Goal: Find specific page/section: Find specific page/section

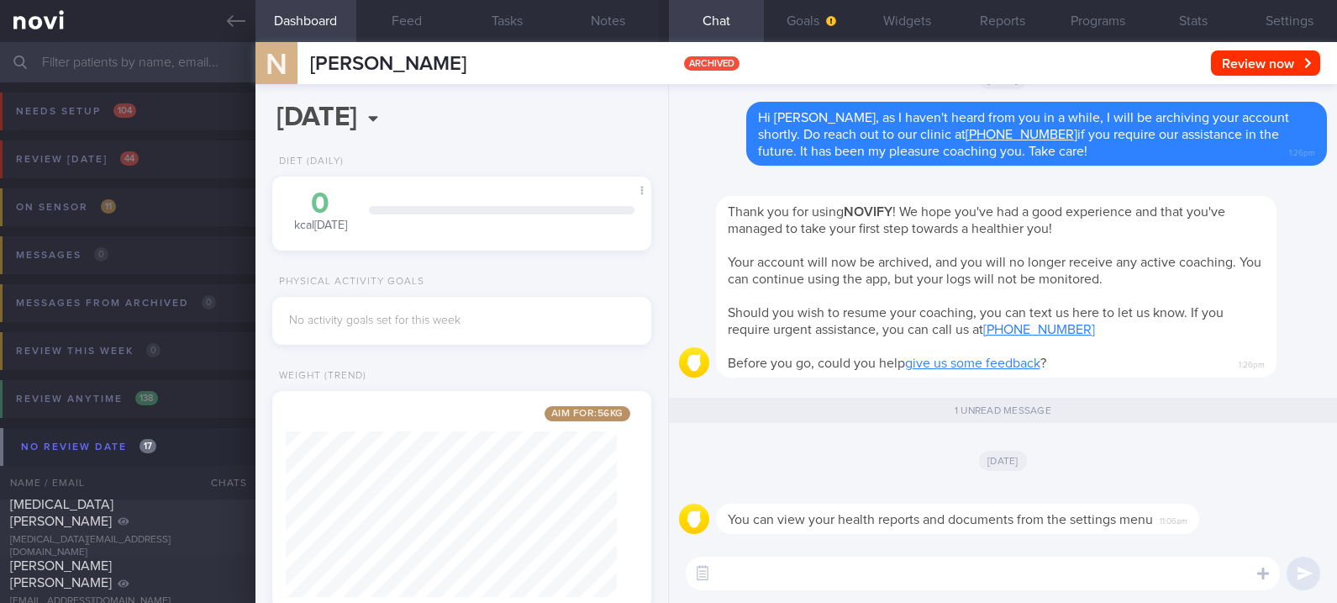
select select "8"
click at [235, 25] on icon at bounding box center [236, 21] width 18 height 18
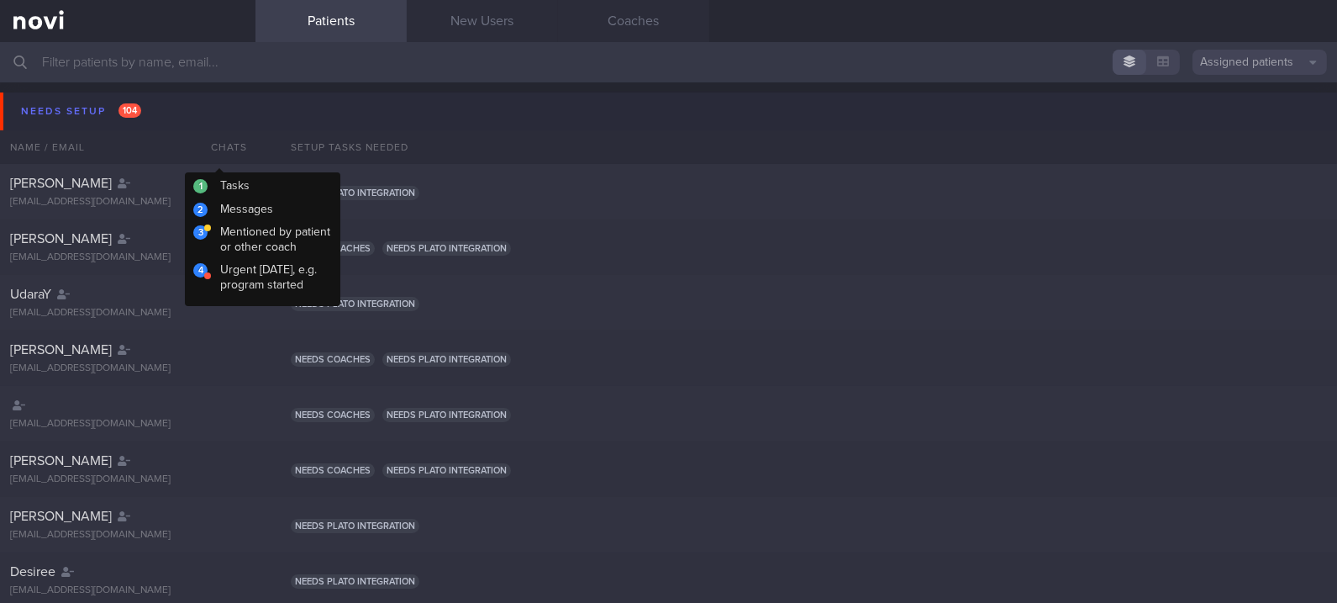
click at [219, 112] on button "Needs setup 104" at bounding box center [671, 111] width 1343 height 38
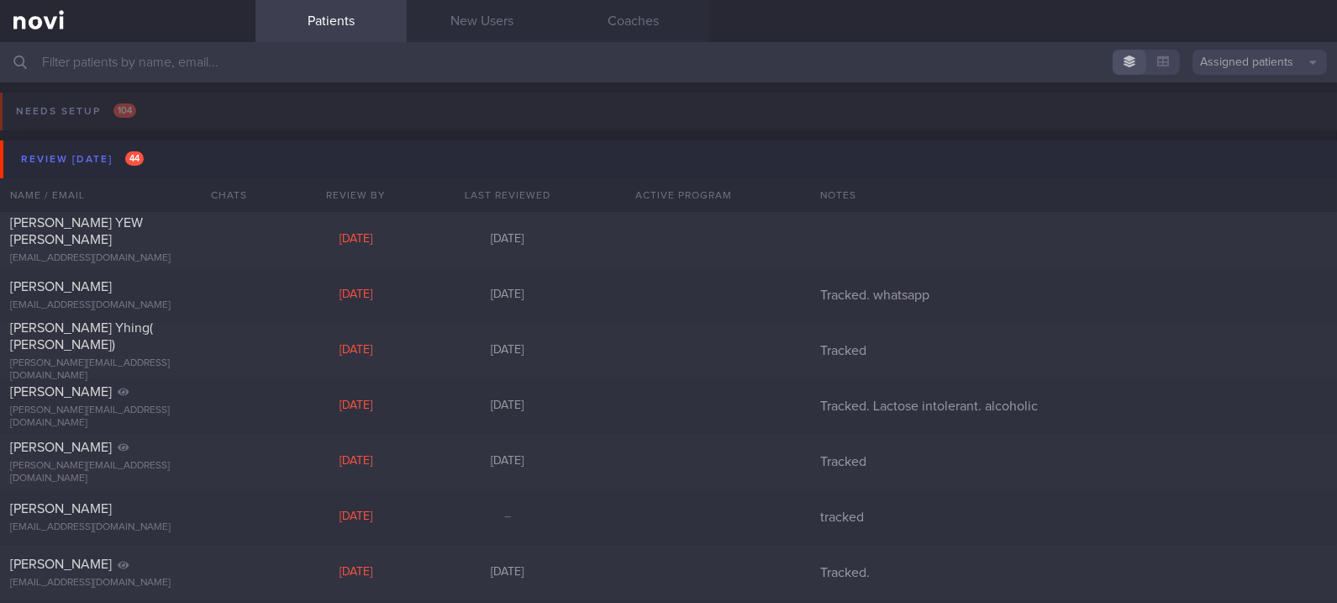
click at [160, 158] on button "Review [DATE] 44" at bounding box center [671, 159] width 1343 height 38
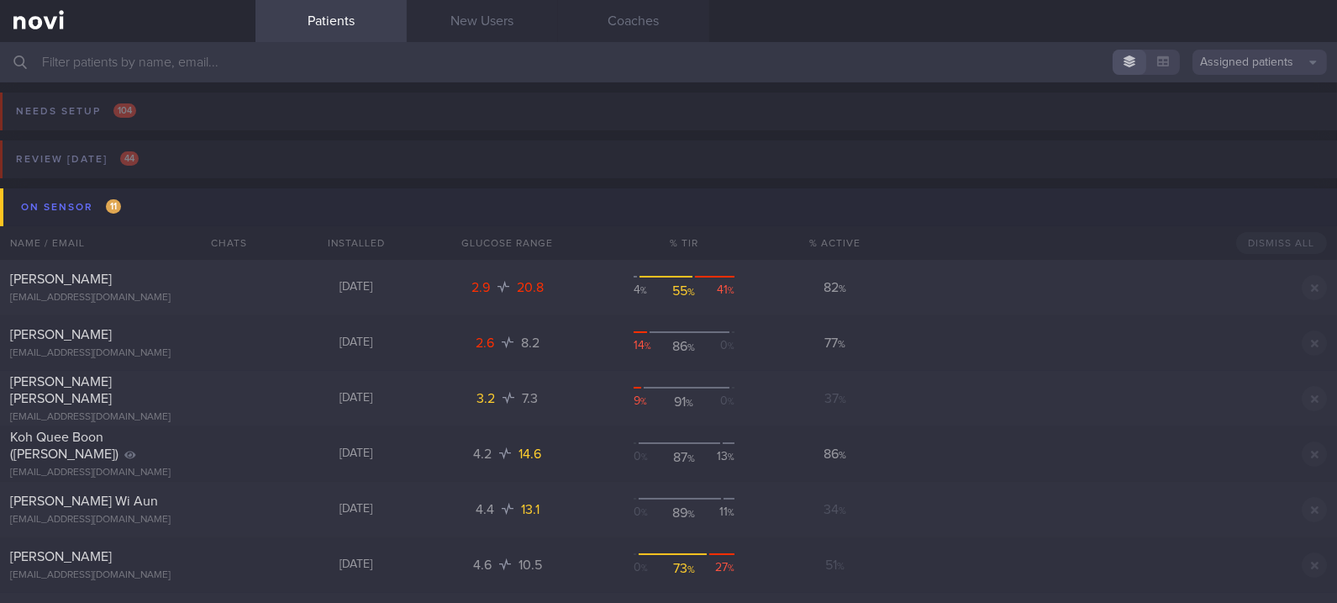
click at [164, 189] on button "On sensor 11" at bounding box center [671, 207] width 1343 height 38
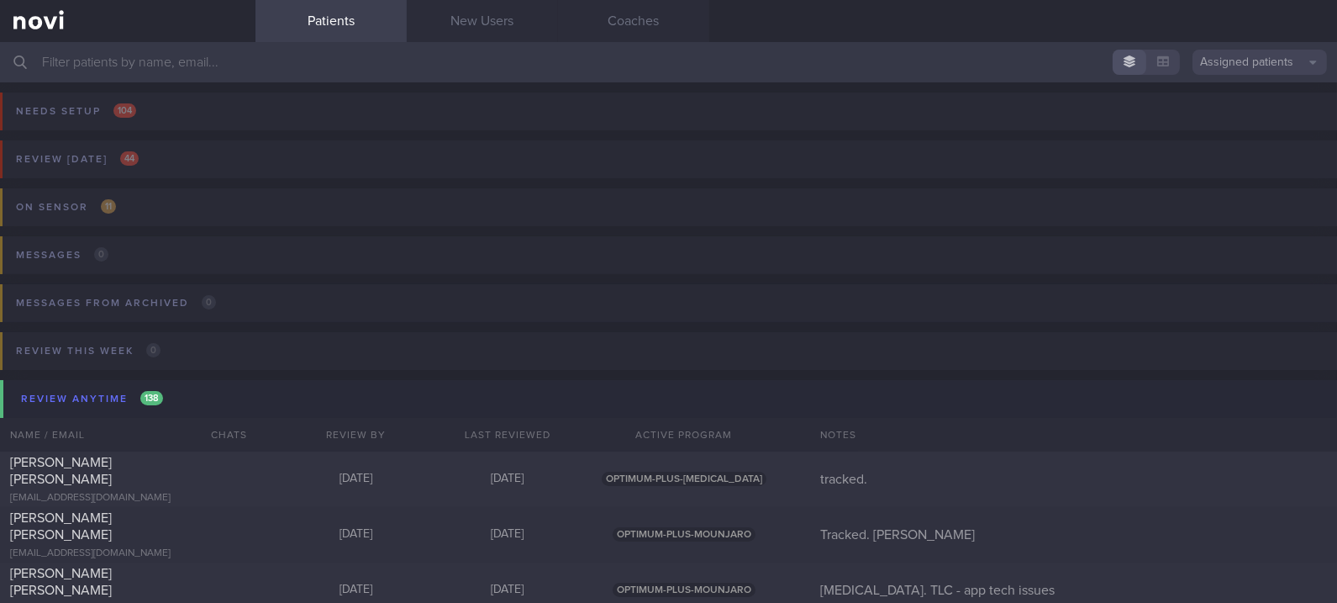
click at [479, 47] on input "text" at bounding box center [668, 62] width 1337 height 40
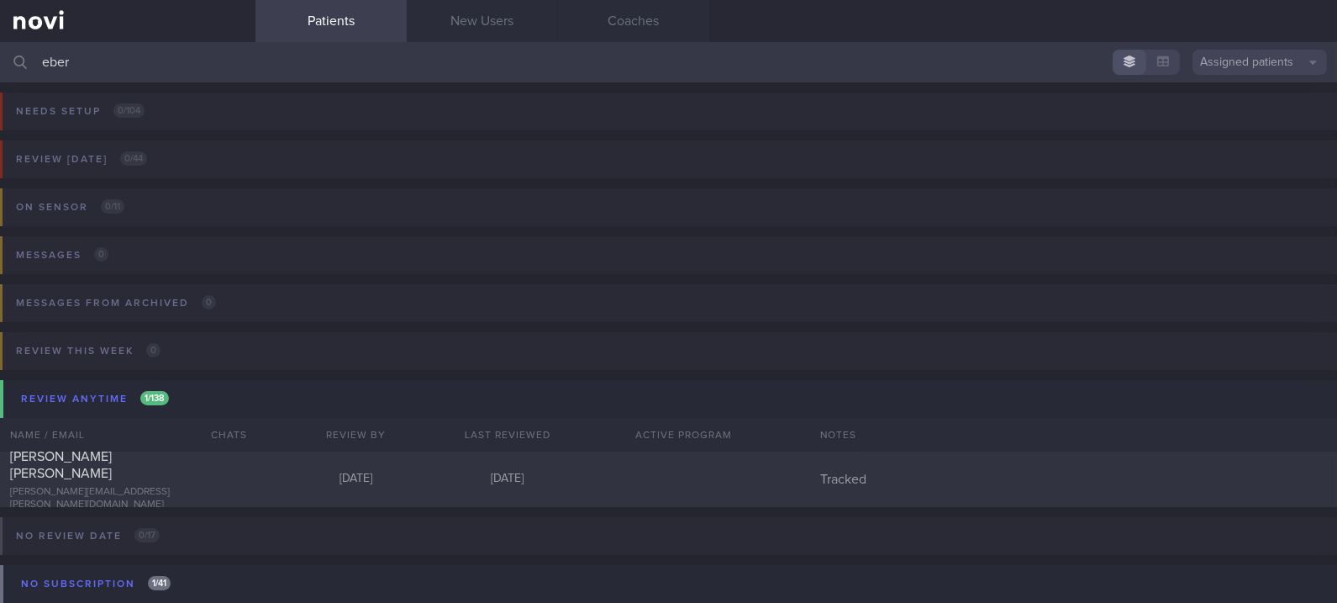
type input "eber"
click at [220, 155] on div "Review [DATE] 0 / 44 Name / Email Chats Review By Last Reviewed Active Program …" at bounding box center [668, 171] width 1337 height 82
click at [201, 458] on div "[PERSON_NAME] FIDELIA [EMAIL_ADDRESS][PERSON_NAME][DOMAIN_NAME] [DATE] [DATE] T…" at bounding box center [668, 478] width 1337 height 55
select select "8"
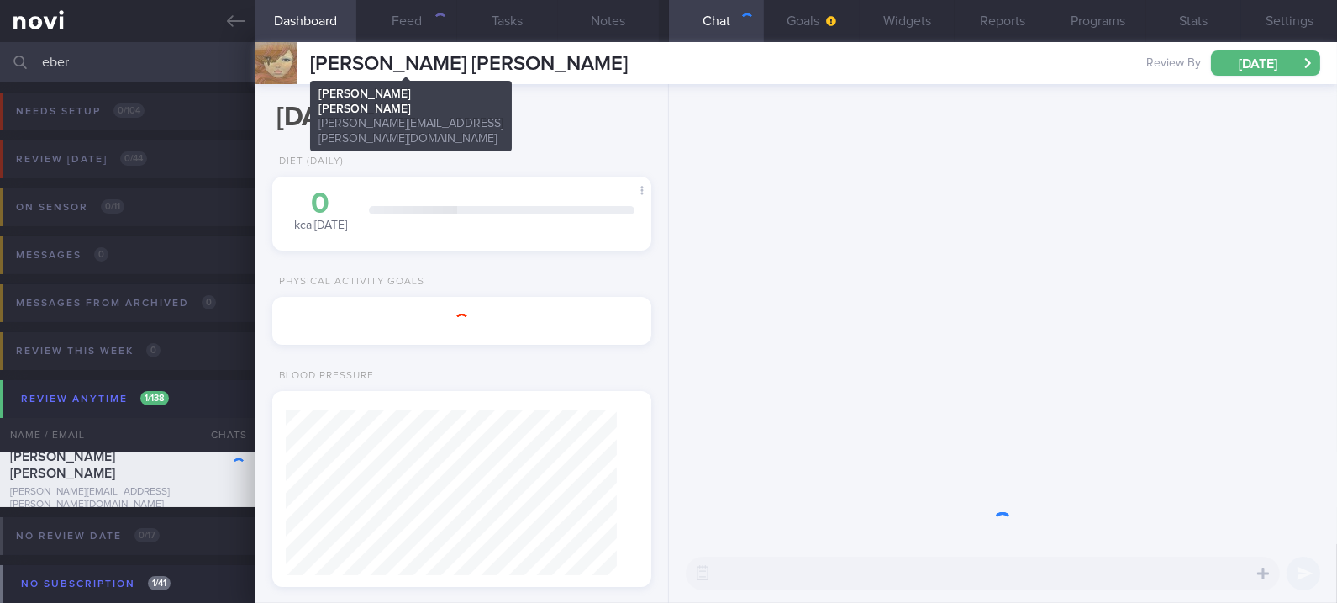
scroll to position [165, 330]
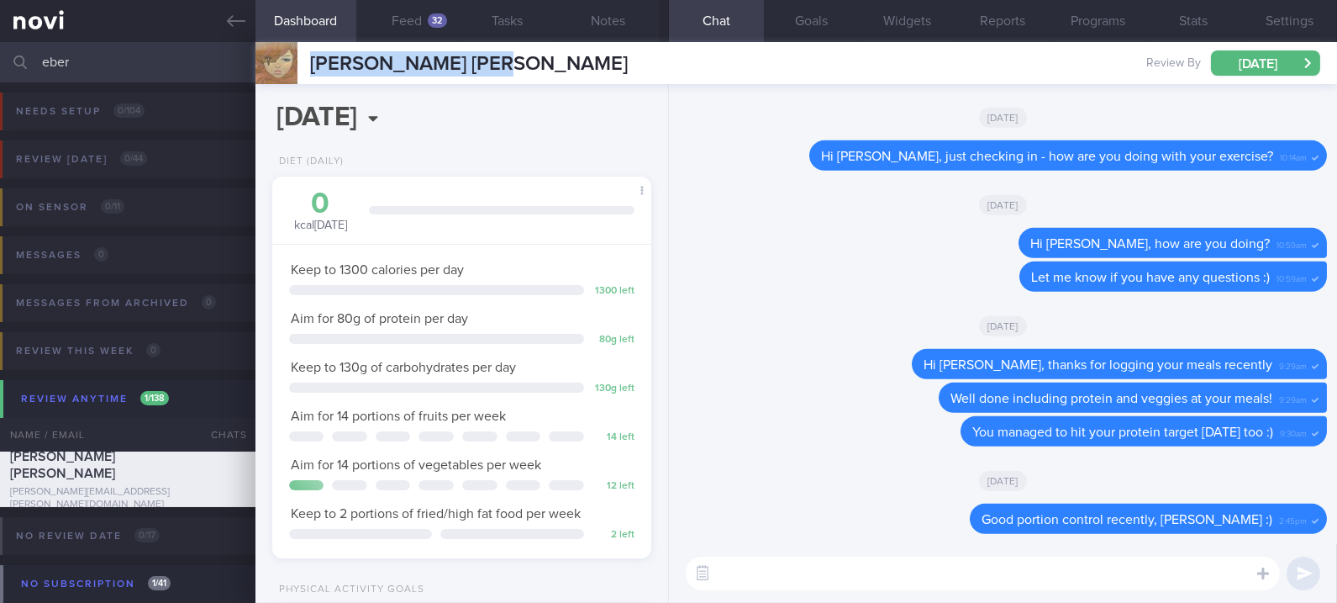
drag, startPoint x: 528, startPoint y: 58, endPoint x: 311, endPoint y: 44, distance: 217.4
click at [311, 44] on div "[PERSON_NAME] [PERSON_NAME] [PERSON_NAME] [PERSON_NAME][EMAIL_ADDRESS][PERSON_N…" at bounding box center [797, 63] width 1082 height 42
copy span "[PERSON_NAME] [PERSON_NAME]"
drag, startPoint x: 106, startPoint y: 64, endPoint x: -6, endPoint y: 63, distance: 111.8
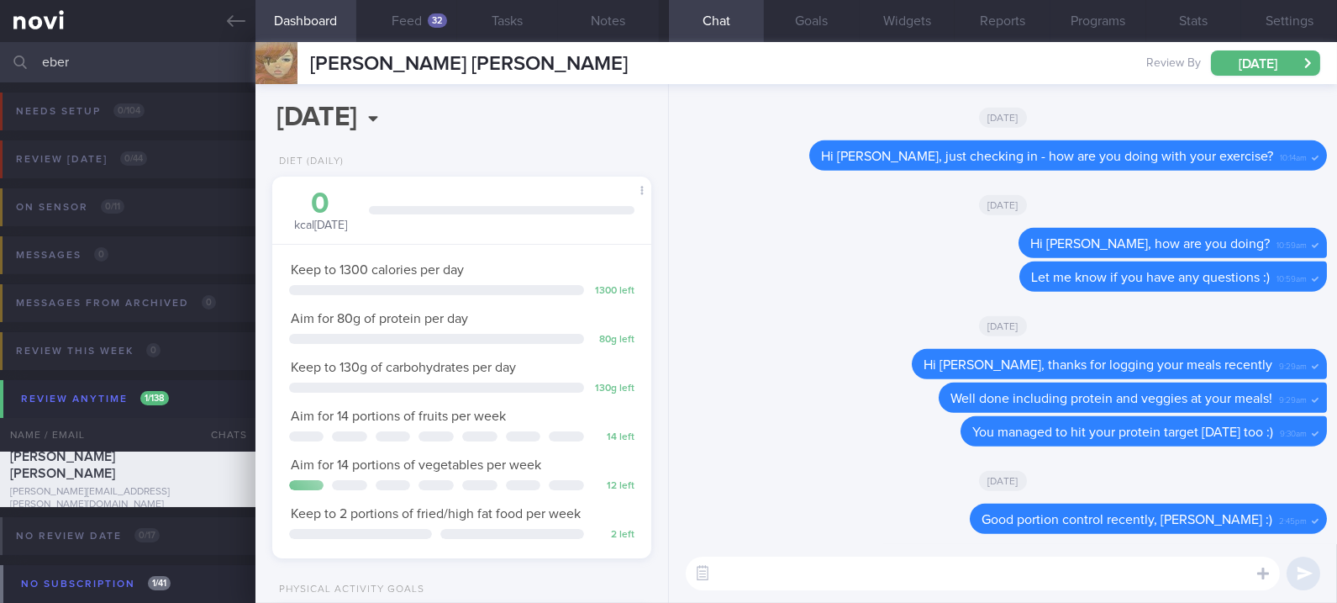
click at [0, 63] on html "You are offline! Some functionality will be unavailable Patients New Users Coac…" at bounding box center [668, 301] width 1337 height 603
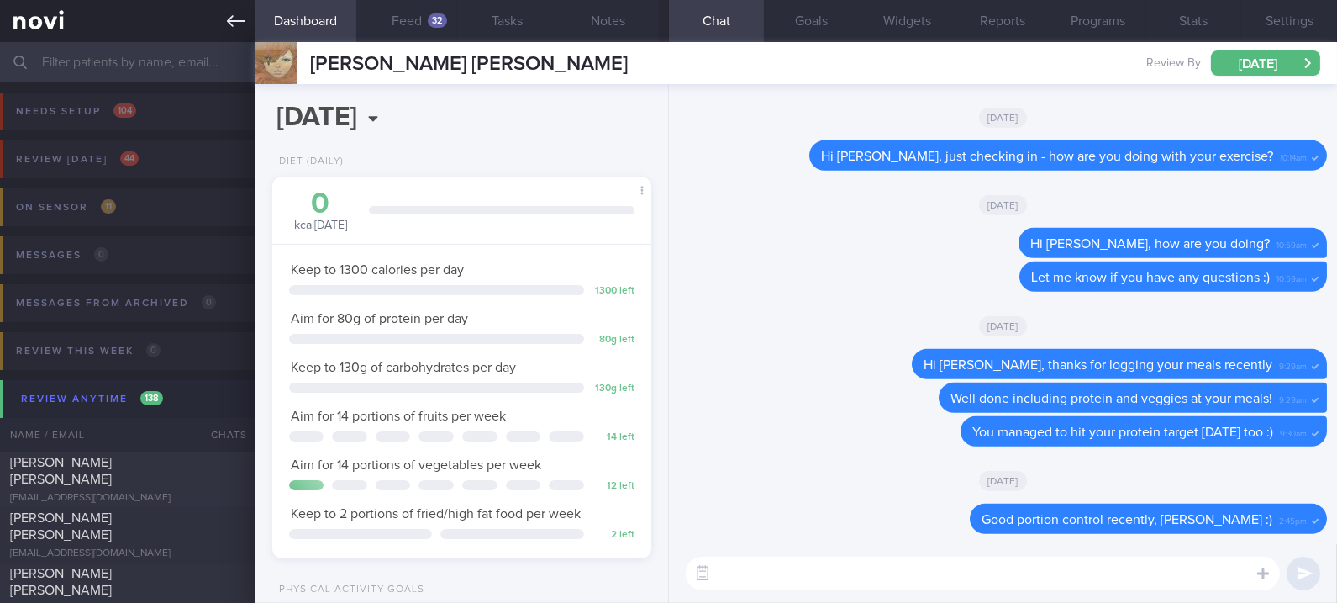
click at [219, 26] on link at bounding box center [128, 21] width 256 height 42
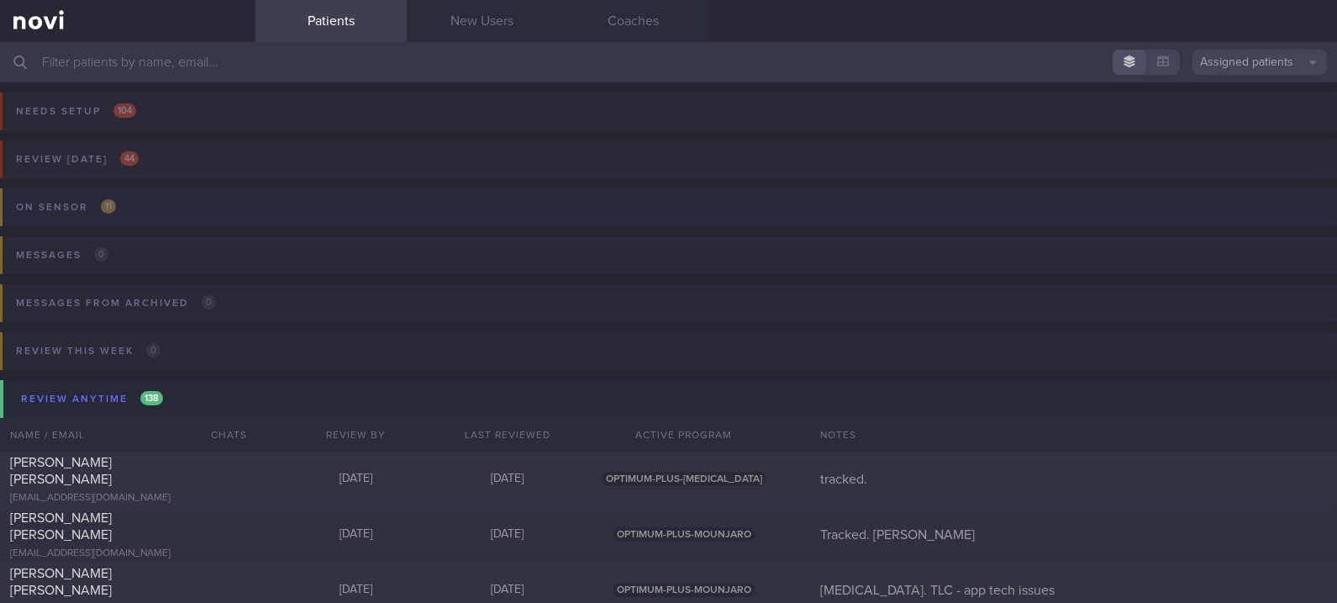
click at [234, 211] on button "On sensor 11" at bounding box center [666, 212] width 1343 height 48
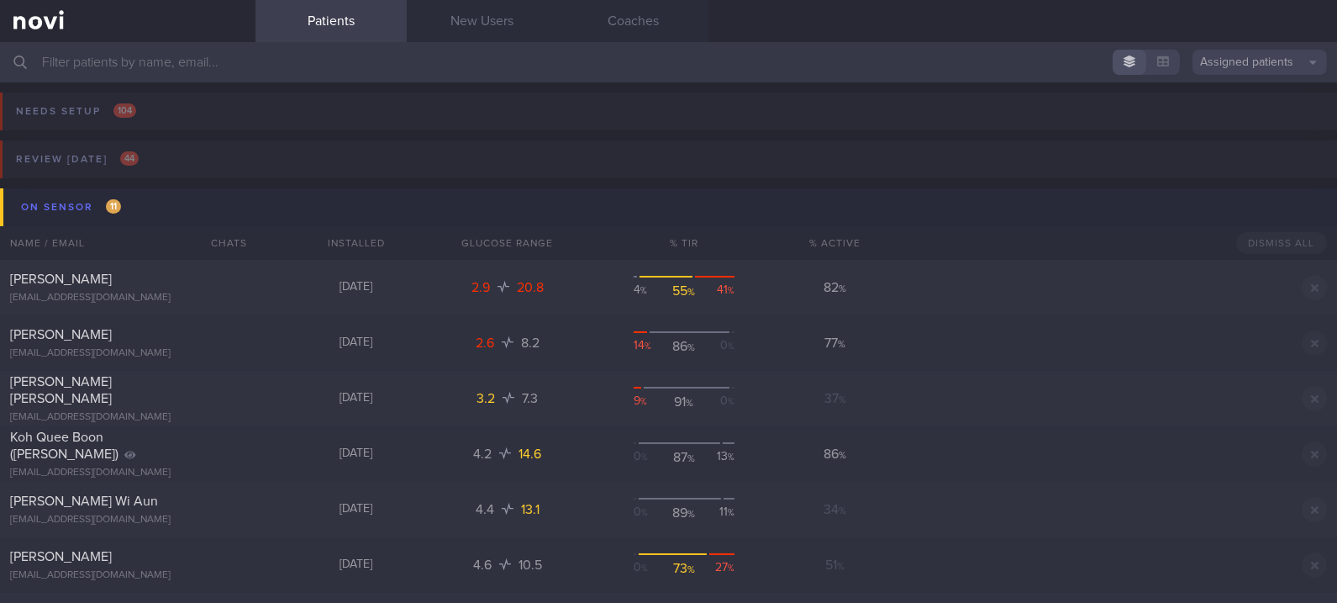
click at [231, 209] on button "On sensor 11" at bounding box center [671, 207] width 1343 height 38
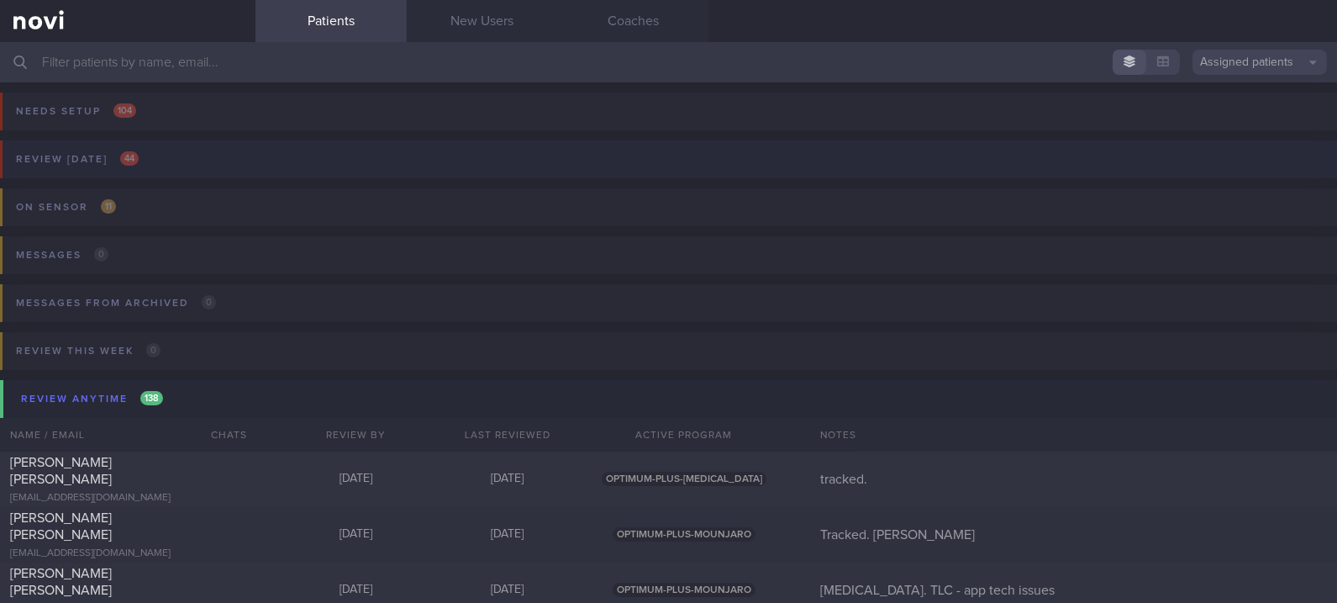
click at [239, 159] on button "Review [DATE] 44" at bounding box center [666, 164] width 1343 height 48
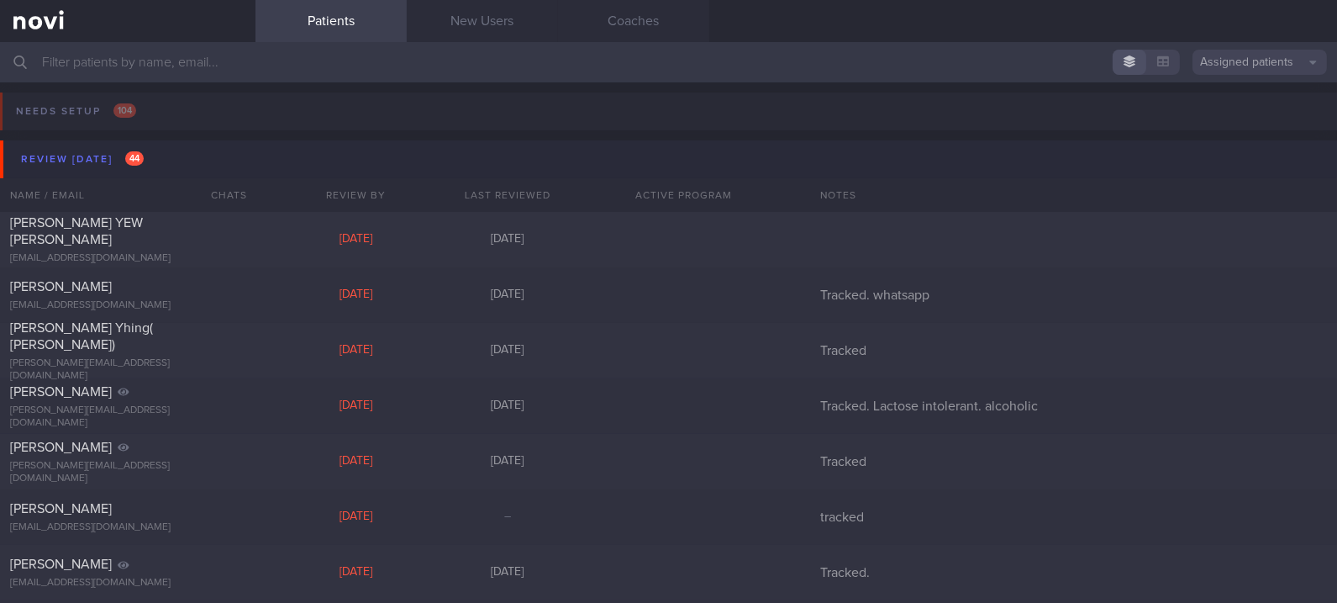
click at [239, 159] on button "Review [DATE] 44" at bounding box center [671, 159] width 1343 height 38
